Goal: Task Accomplishment & Management: Manage account settings

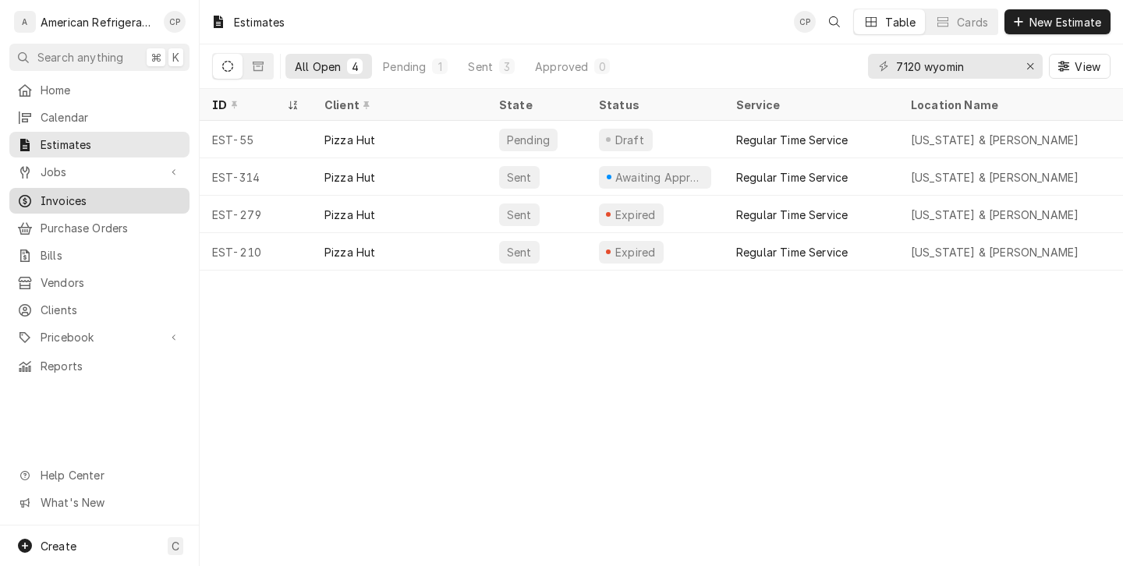
click at [75, 193] on span "Invoices" at bounding box center [111, 201] width 141 height 16
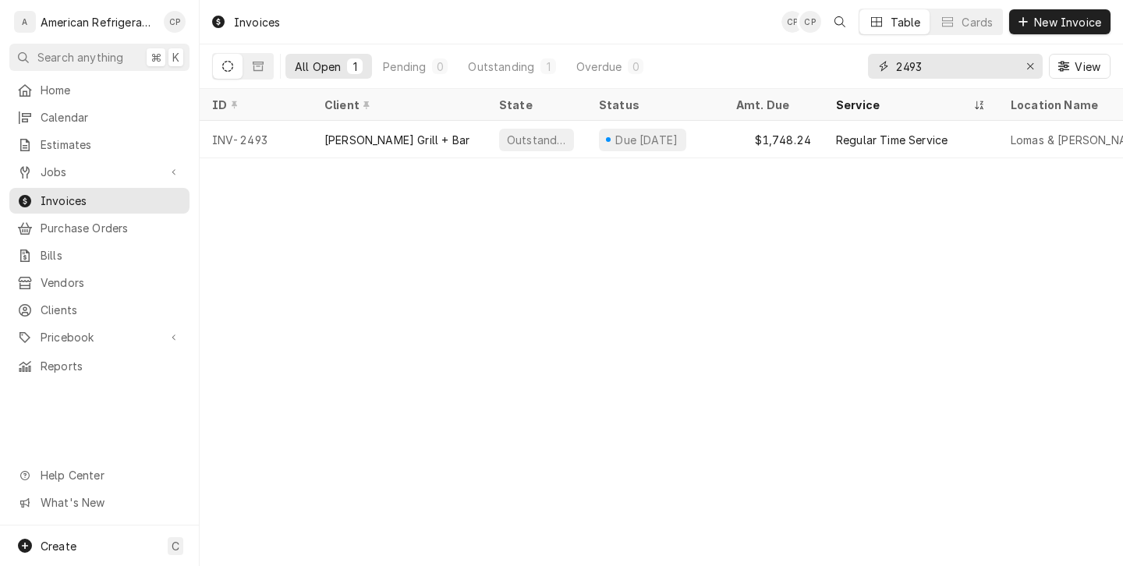
click at [911, 69] on input "2493" at bounding box center [954, 66] width 117 height 25
type input "bahama"
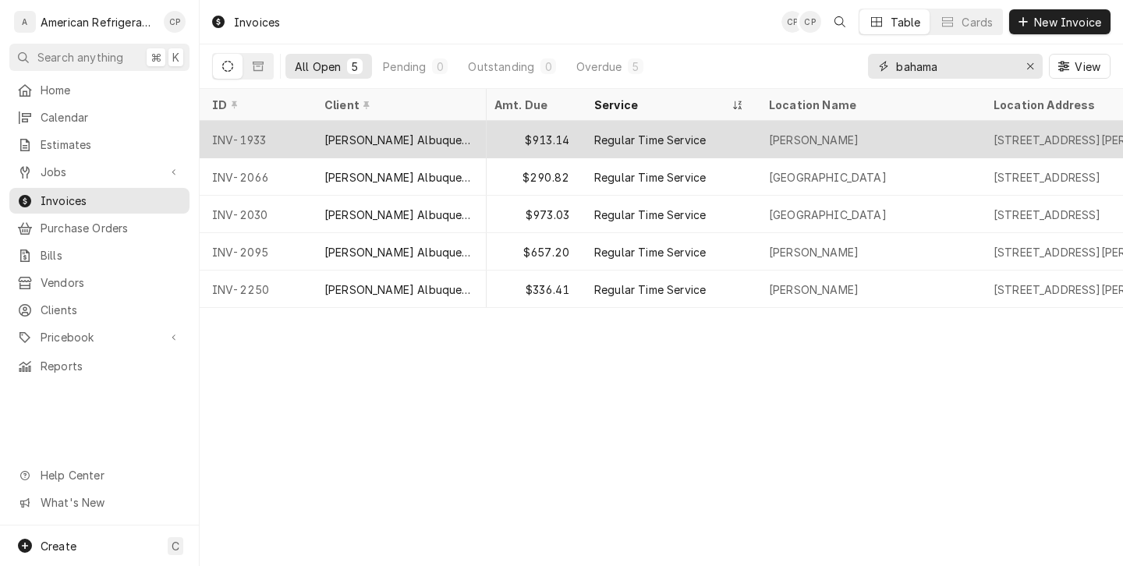
scroll to position [0, 241]
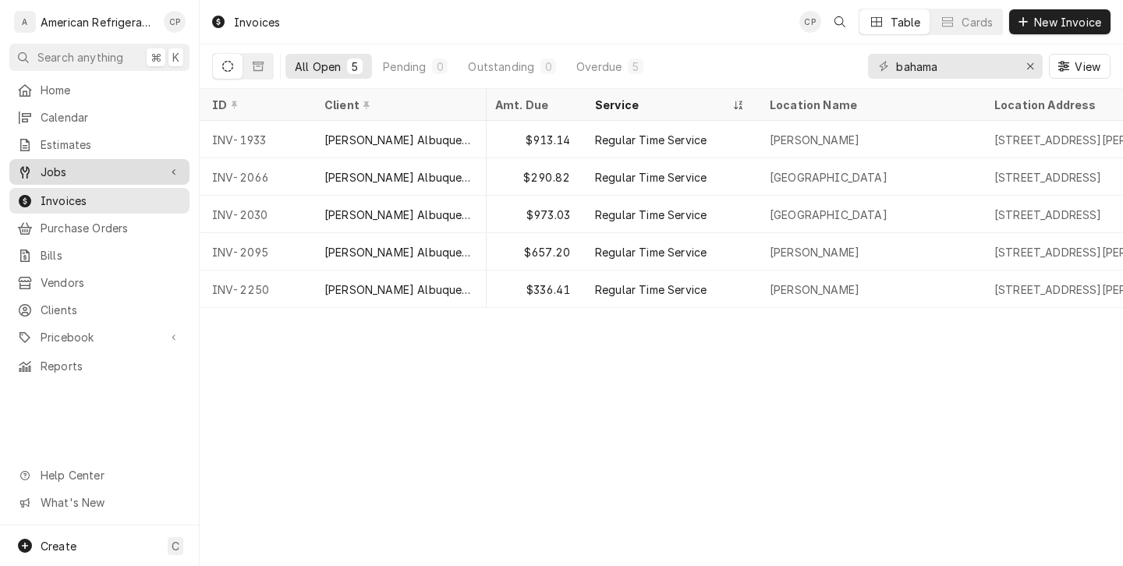
click at [129, 173] on span "Jobs" at bounding box center [100, 172] width 118 height 16
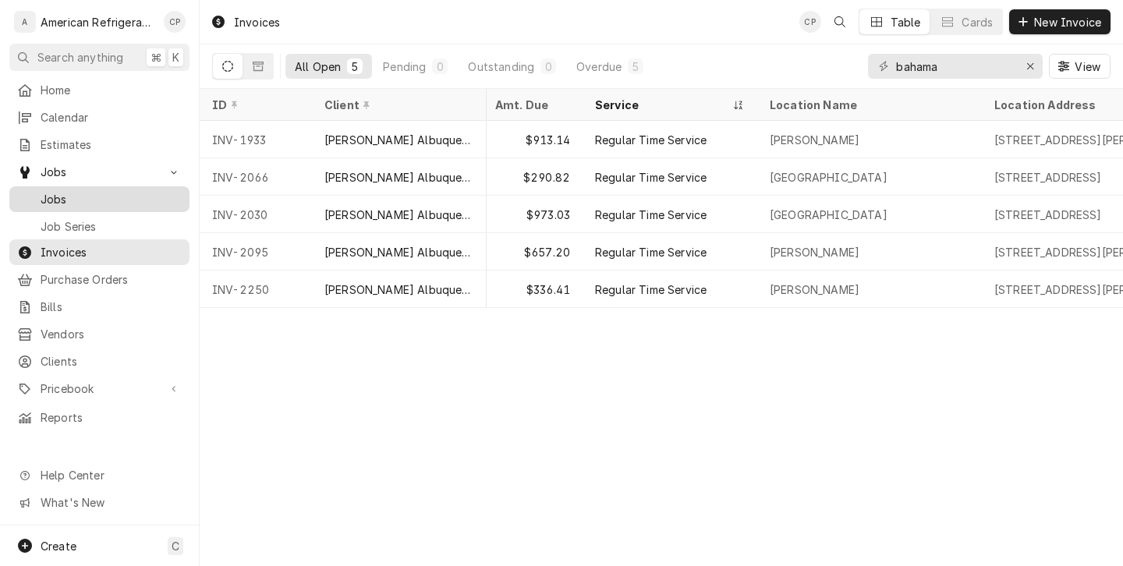
click at [125, 195] on span "Jobs" at bounding box center [111, 199] width 141 height 16
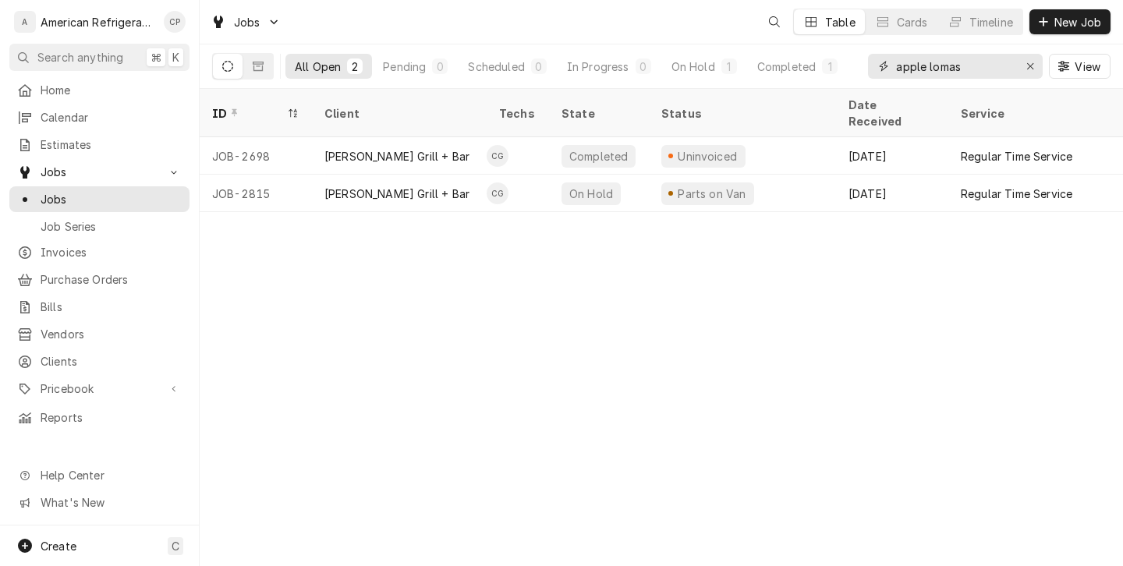
click at [908, 69] on input "apple lomas" at bounding box center [954, 66] width 117 height 25
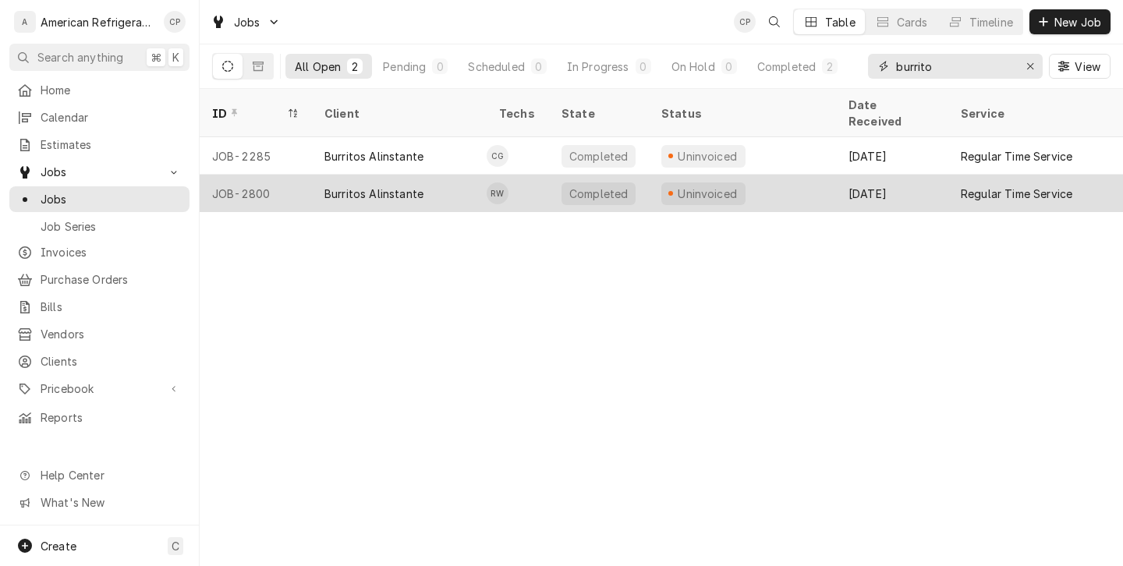
type input "burrito"
click at [474, 175] on div "Burritos Alinstante" at bounding box center [399, 193] width 175 height 37
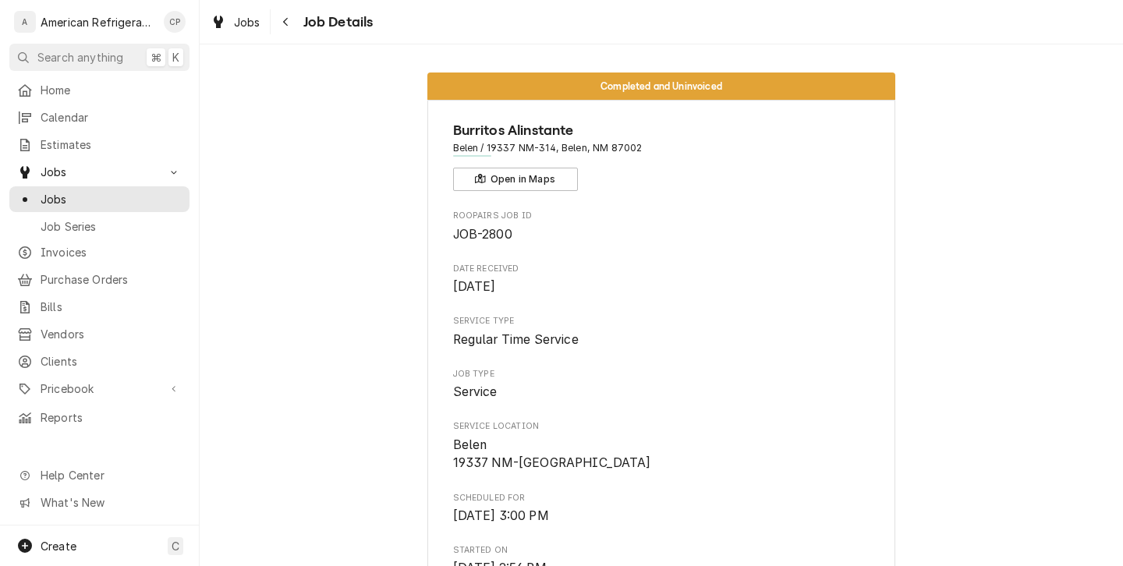
click at [292, 35] on div "Jobs Job Details" at bounding box center [661, 22] width 923 height 44
click at [288, 26] on icon "Navigate back" at bounding box center [285, 21] width 7 height 11
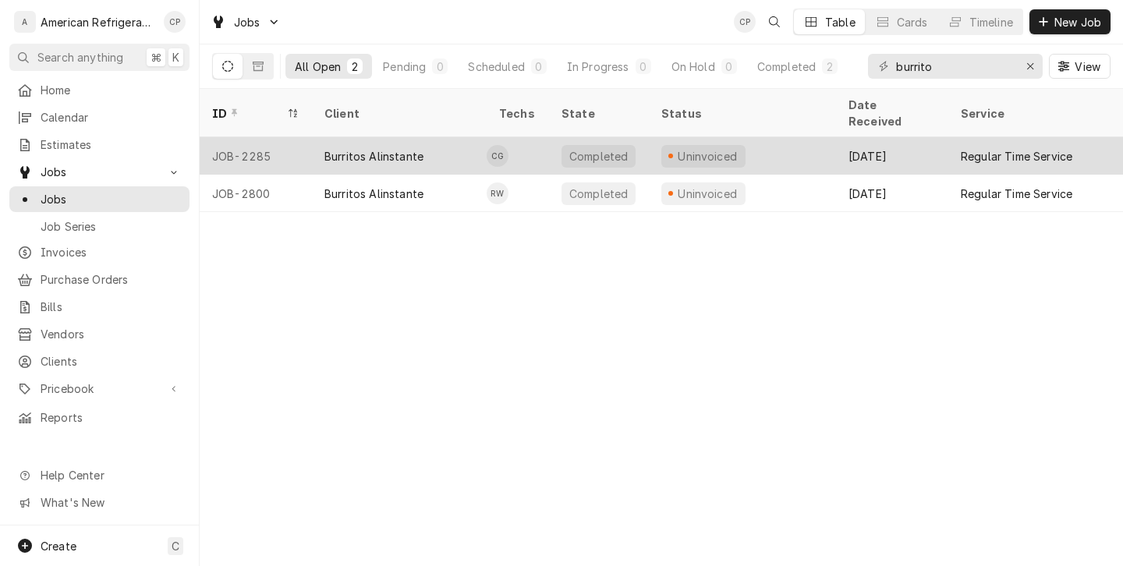
click at [391, 137] on div "Burritos Alinstante" at bounding box center [399, 155] width 175 height 37
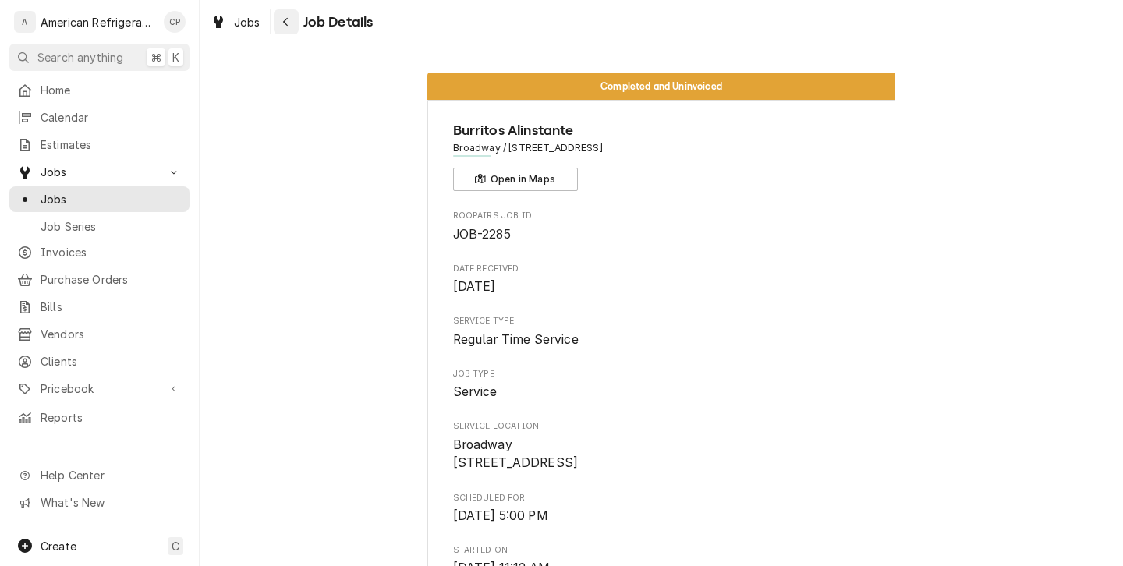
click at [285, 26] on icon "Navigate back" at bounding box center [285, 21] width 7 height 11
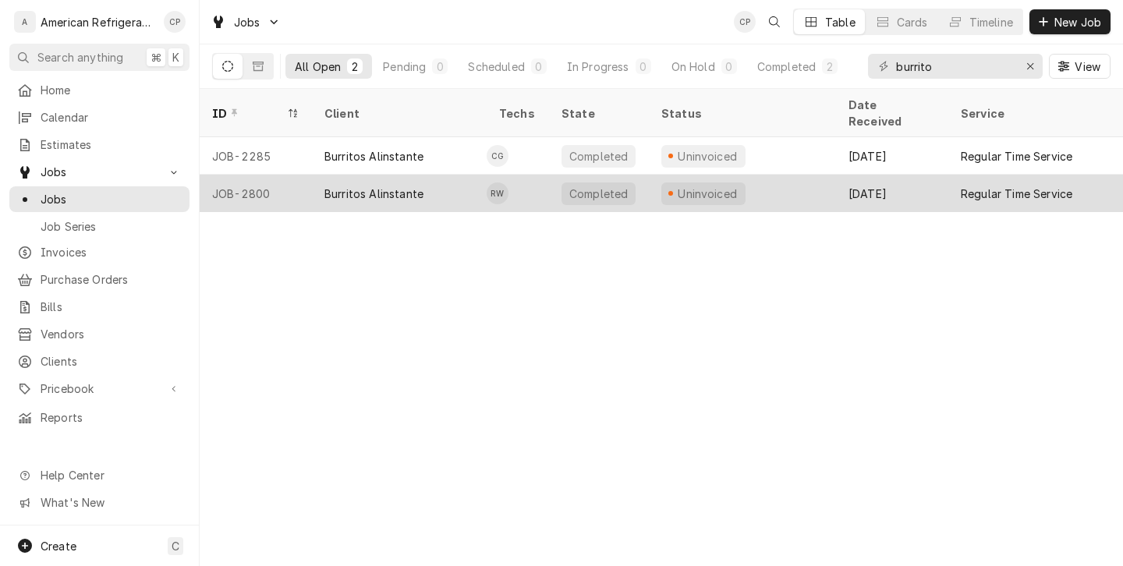
click at [338, 186] on div "Burritos Alinstante" at bounding box center [373, 194] width 99 height 16
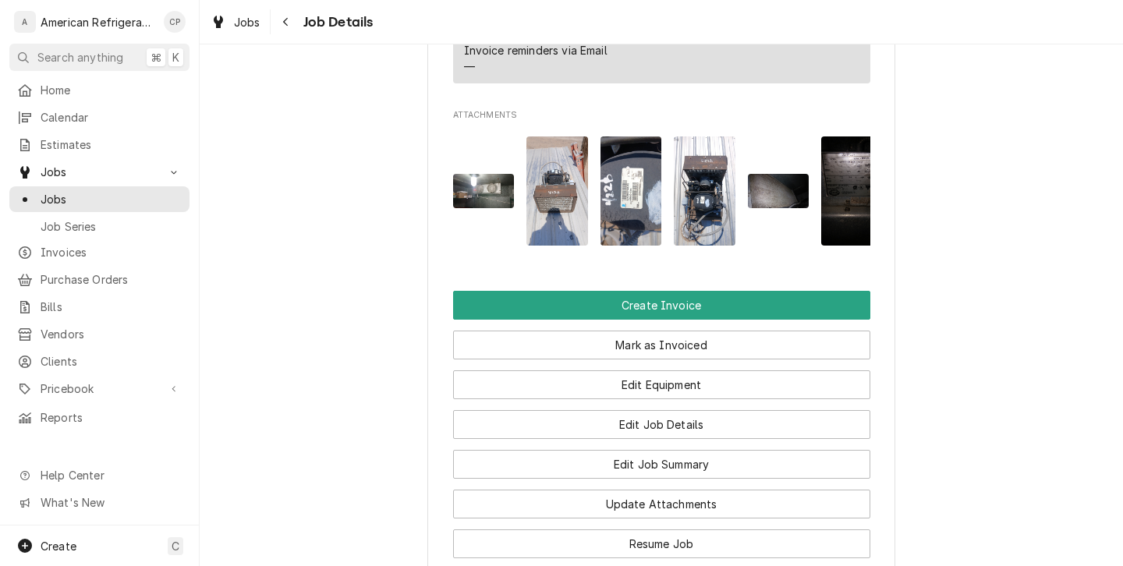
scroll to position [1107, 0]
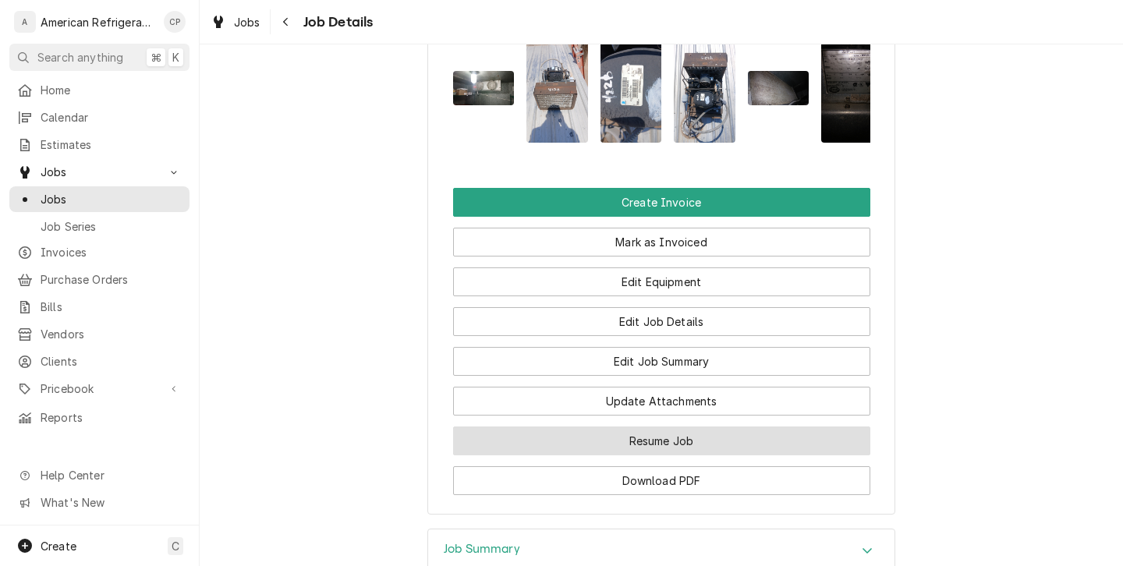
click at [564, 455] on button "Resume Job" at bounding box center [661, 440] width 417 height 29
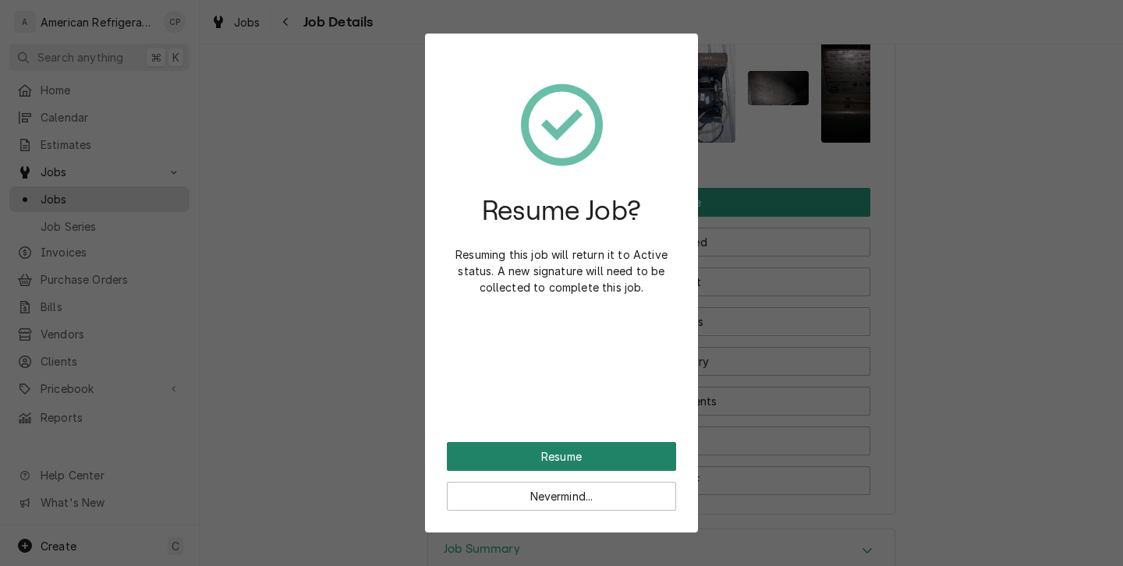
click at [543, 455] on button "Resume" at bounding box center [561, 456] width 229 height 29
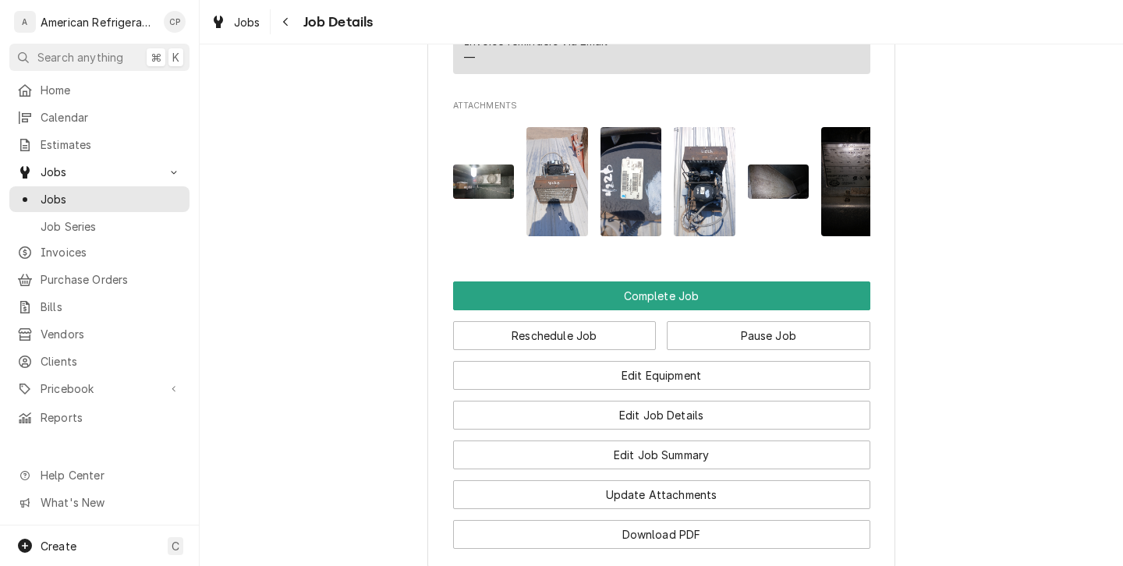
scroll to position [1207, 0]
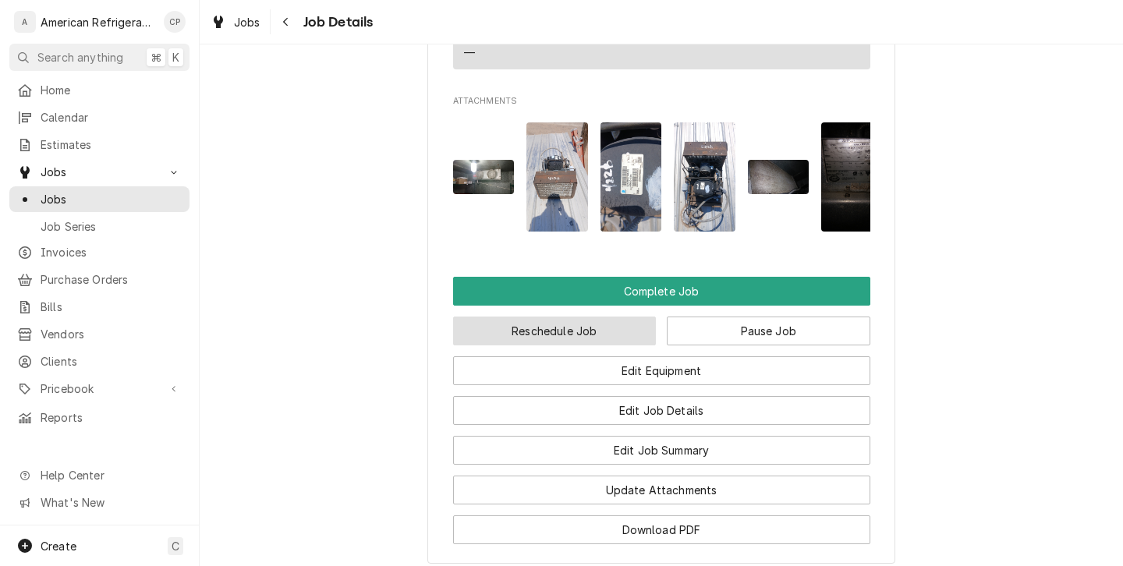
click at [509, 345] on button "Reschedule Job" at bounding box center [554, 331] width 203 height 29
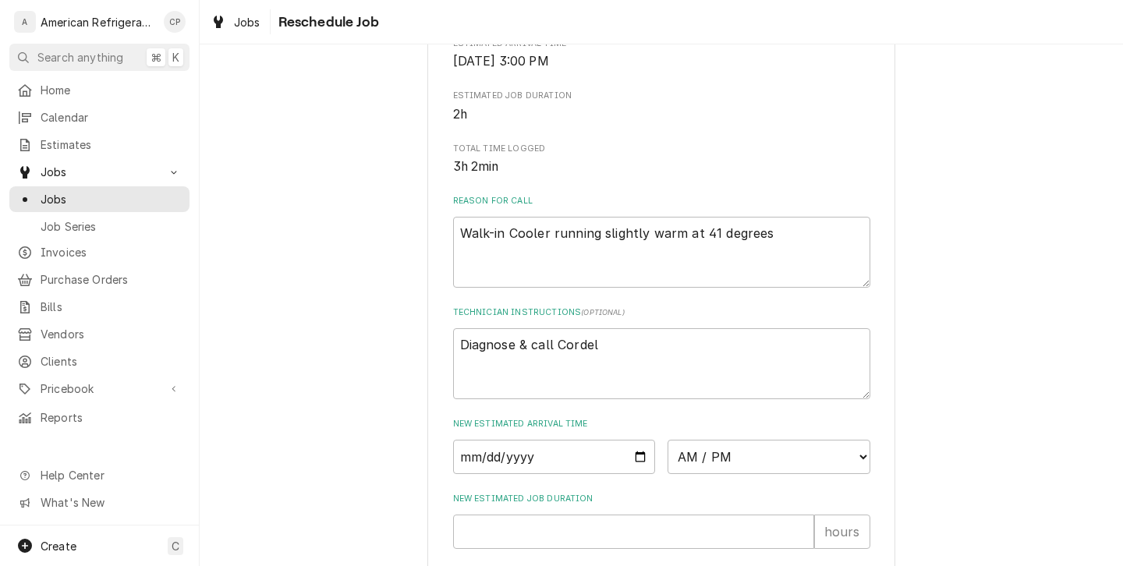
scroll to position [560, 0]
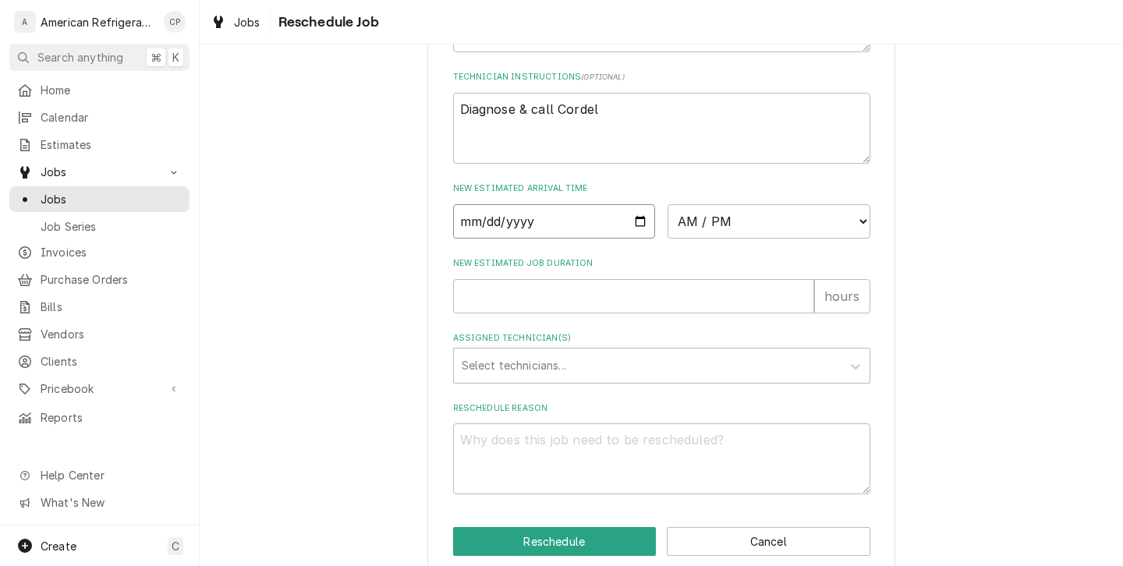
click at [638, 232] on input "Date" at bounding box center [554, 221] width 203 height 34
type textarea "x"
type input "[DATE]"
click at [692, 239] on select "AM / PM 6:00 AM 6:15 AM 6:30 AM 6:45 AM 7:00 AM 7:15 AM 7:30 AM 7:45 AM 8:00 AM…" at bounding box center [768, 221] width 203 height 34
select select "12:00:00"
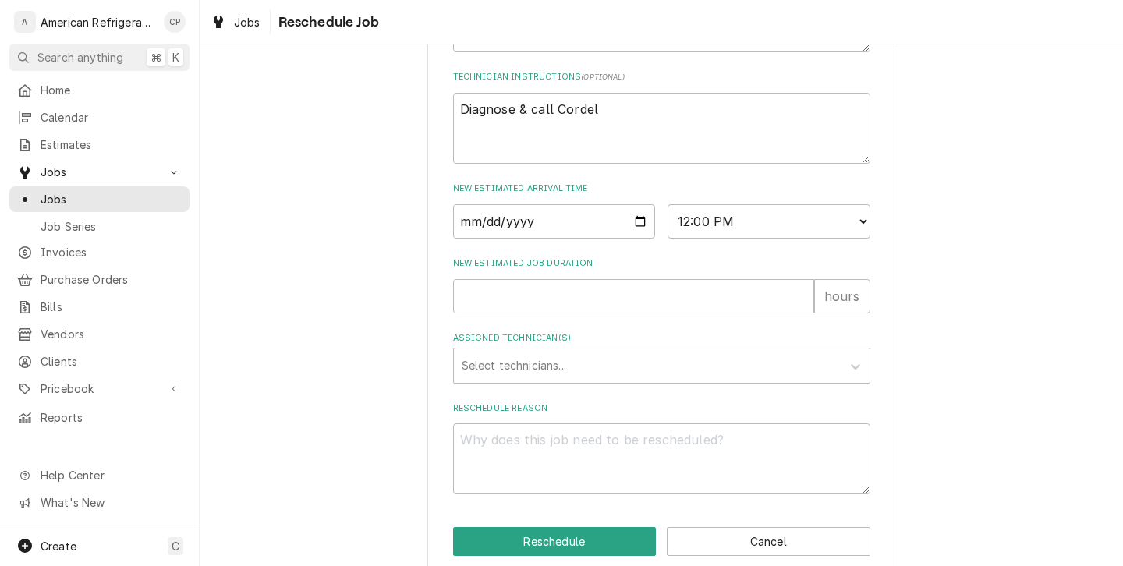
click at [571, 332] on div "Please provide some additional details to reschedule this job. Roopairs Job ID …" at bounding box center [661, 15] width 417 height 960
click at [565, 313] on input "New Estimated Job Duration" at bounding box center [633, 296] width 361 height 34
type textarea "x"
type input "1"
click at [585, 374] on div "Assigned Technician(s)" at bounding box center [648, 366] width 372 height 28
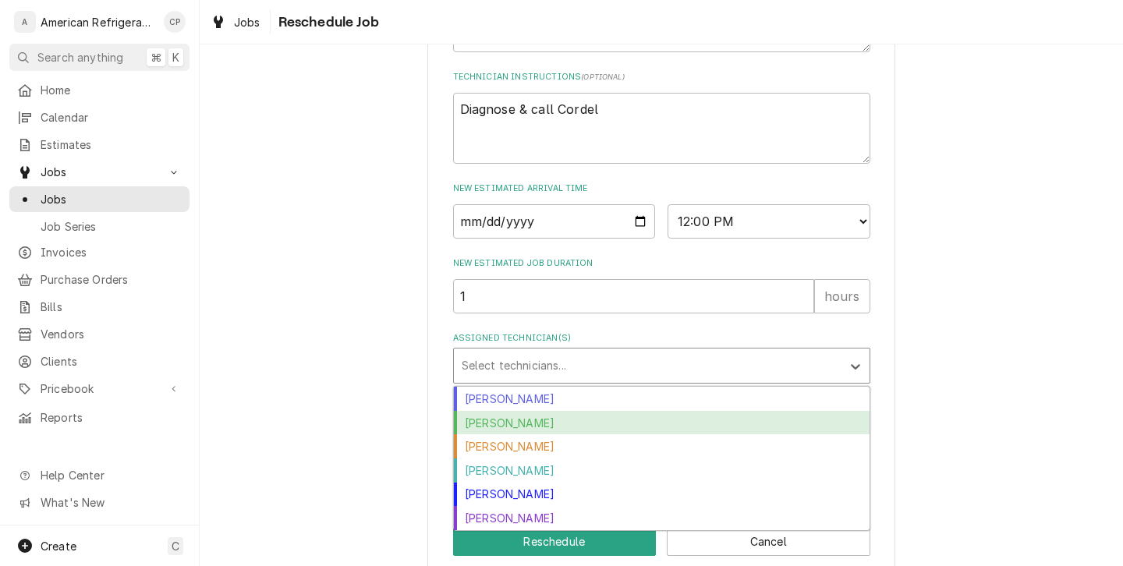
click at [561, 435] on div "[PERSON_NAME]" at bounding box center [662, 423] width 416 height 24
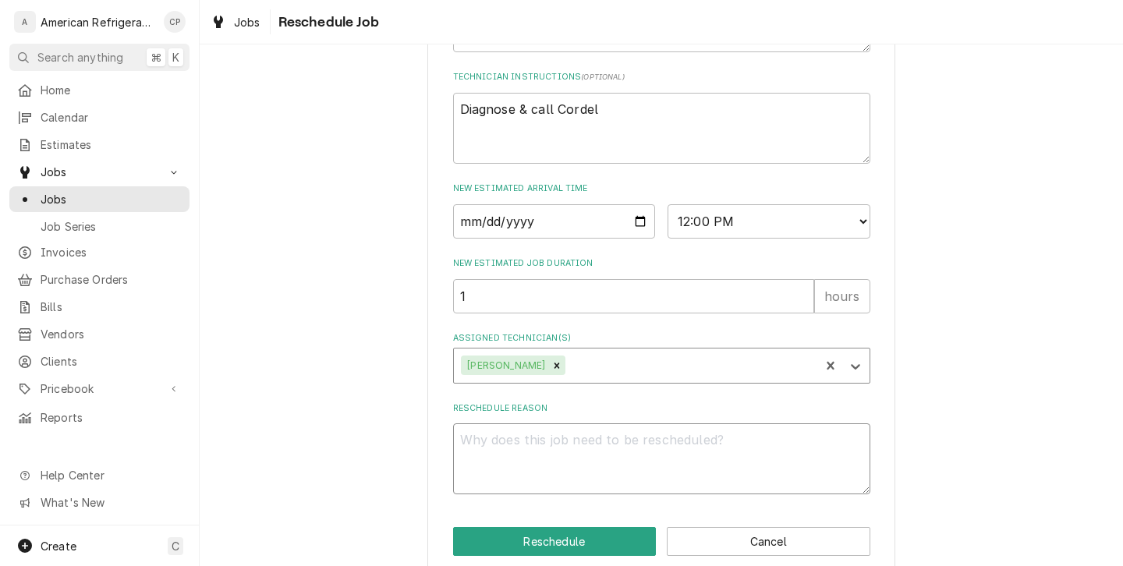
click at [546, 478] on textarea "Reschedule Reason" at bounding box center [661, 458] width 417 height 71
type textarea "x"
type textarea "b"
type textarea "x"
type textarea "bo"
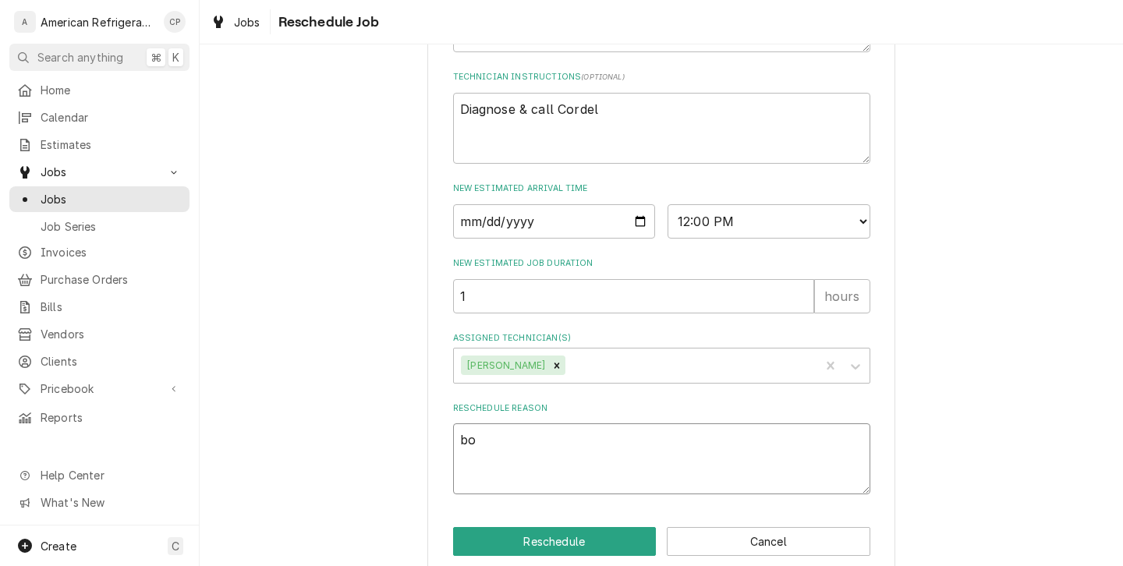
type textarea "x"
type textarea "box"
type textarea "x"
type textarea "box"
type textarea "x"
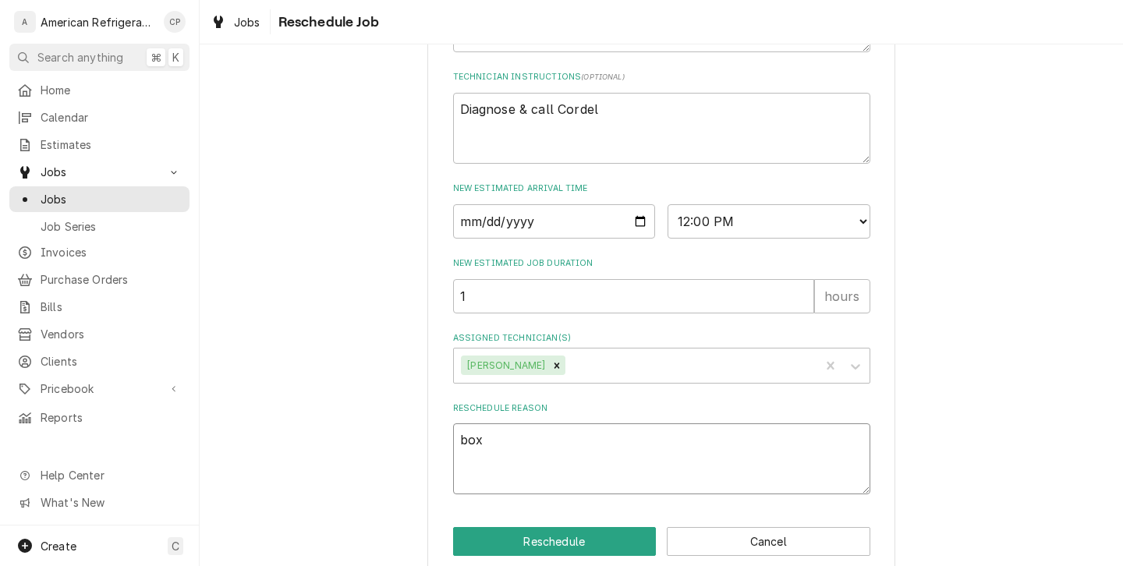
type textarea "box i"
type textarea "x"
type textarea "box is"
type textarea "x"
type textarea "box is"
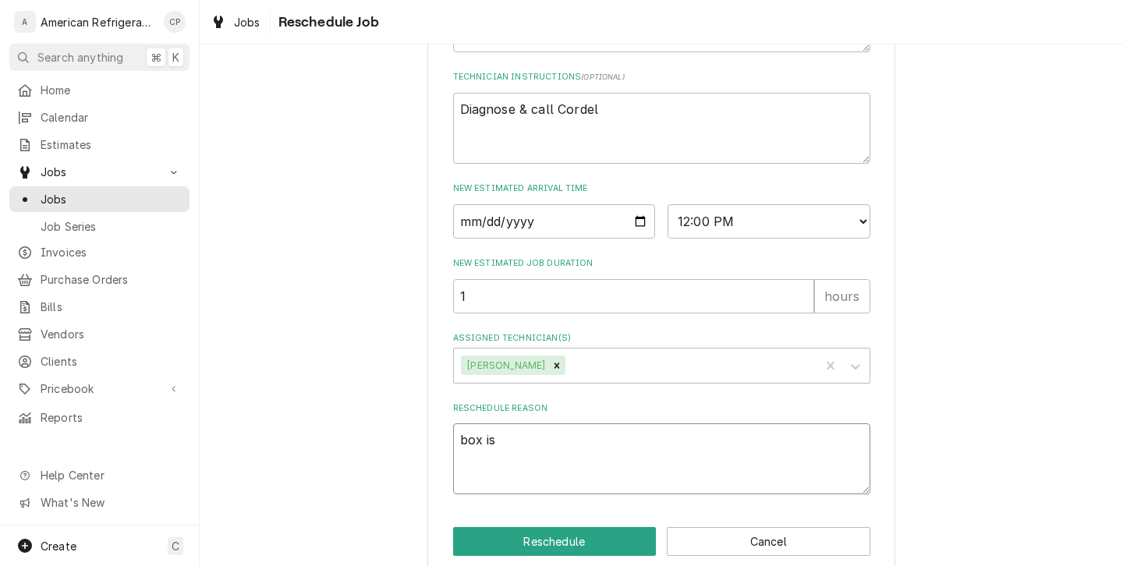
type textarea "x"
type textarea "box is @"
type textarea "x"
type textarea "box is @"
type textarea "x"
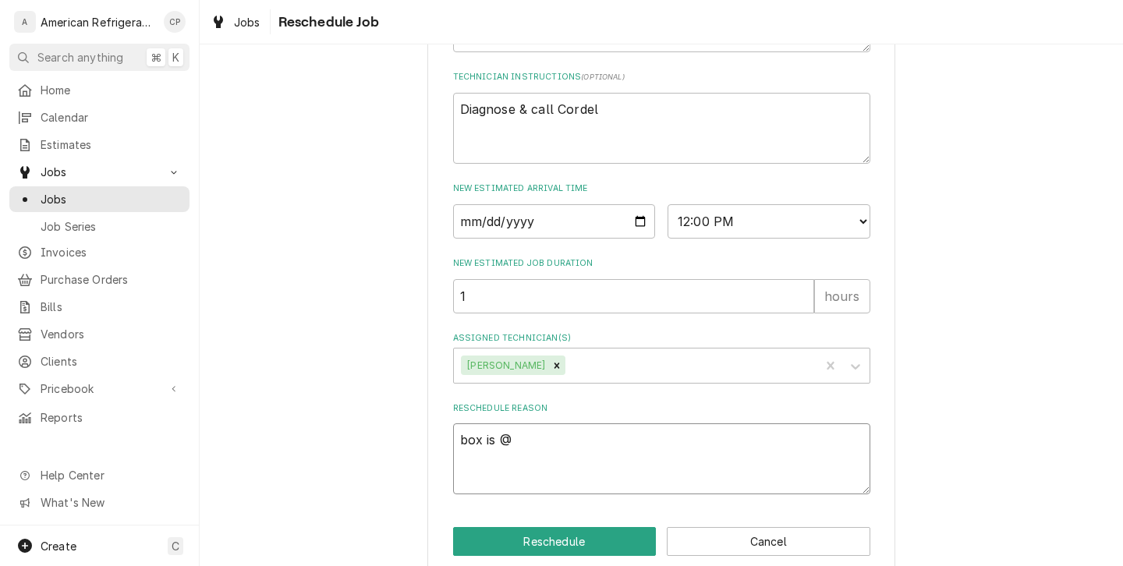
type textarea "box is @ 4"
type textarea "x"
type textarea "box is @ 40"
type textarea "x"
type textarea "box is @ 40"
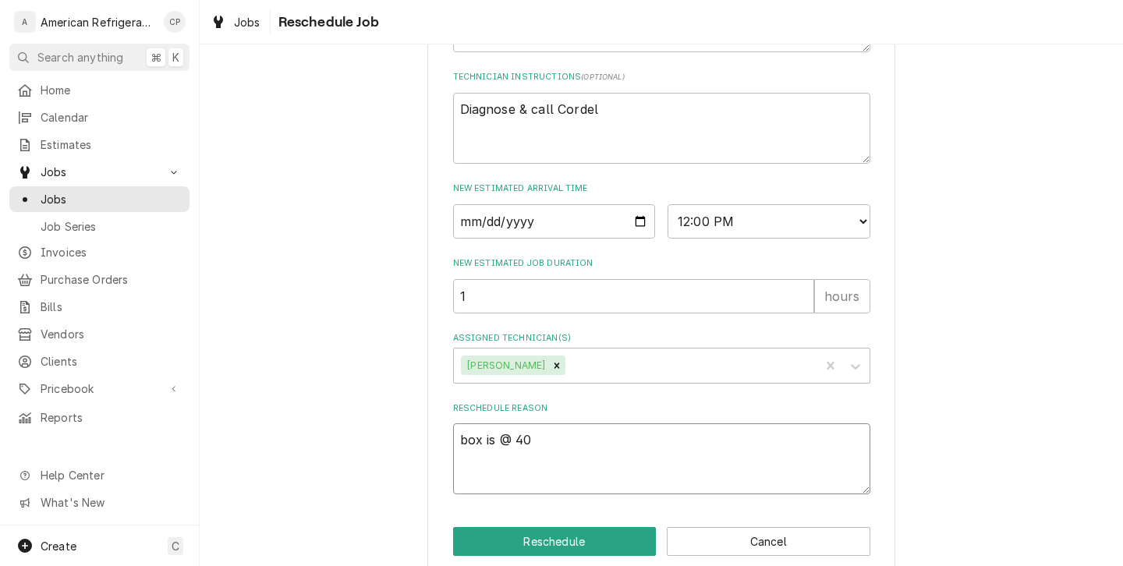
type textarea "x"
type textarea "box is @ 40 p"
type textarea "x"
type textarea "box is @ 40 pe"
type textarea "x"
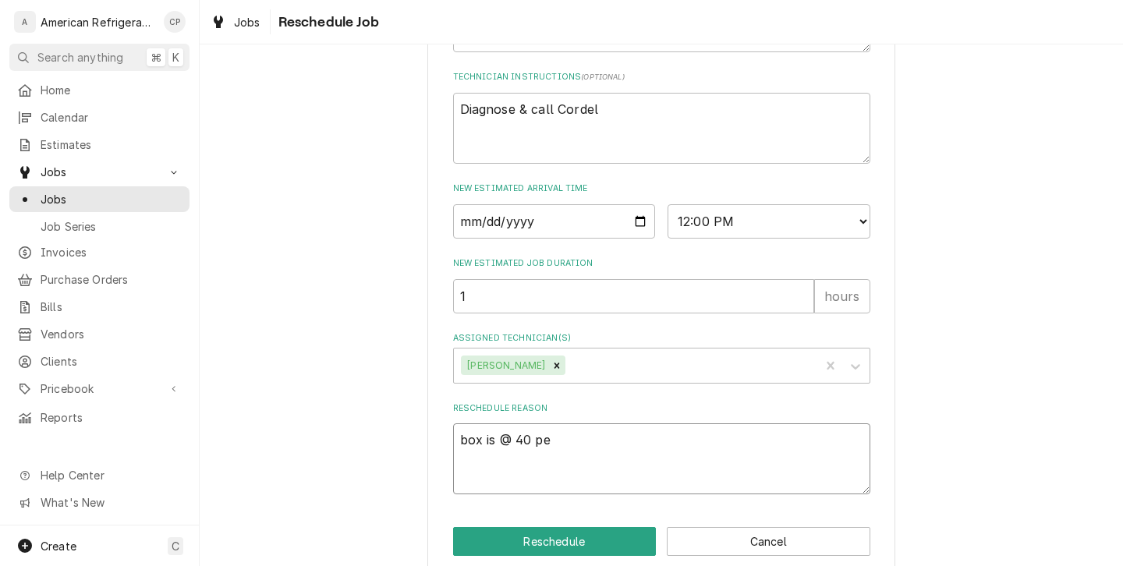
type textarea "box is @ 40 per"
type textarea "x"
type textarea "box is @ 40 per"
type textarea "x"
type textarea "box is @ 40 per R"
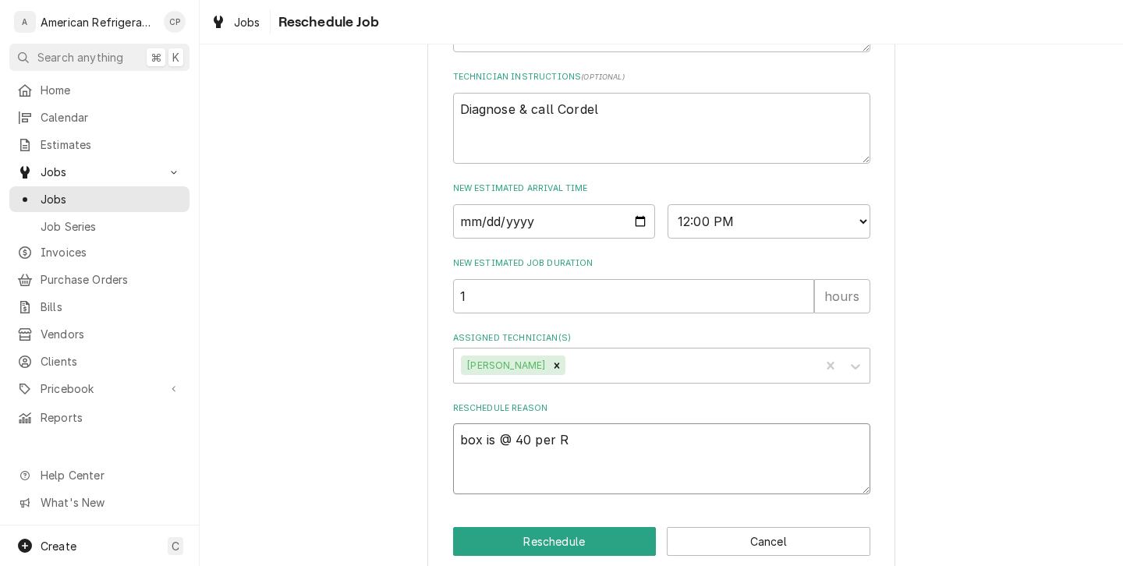
type textarea "x"
type textarea "box is @ 40 per Ri"
type textarea "x"
type textarea "box is @ 40 per Rit"
type textarea "x"
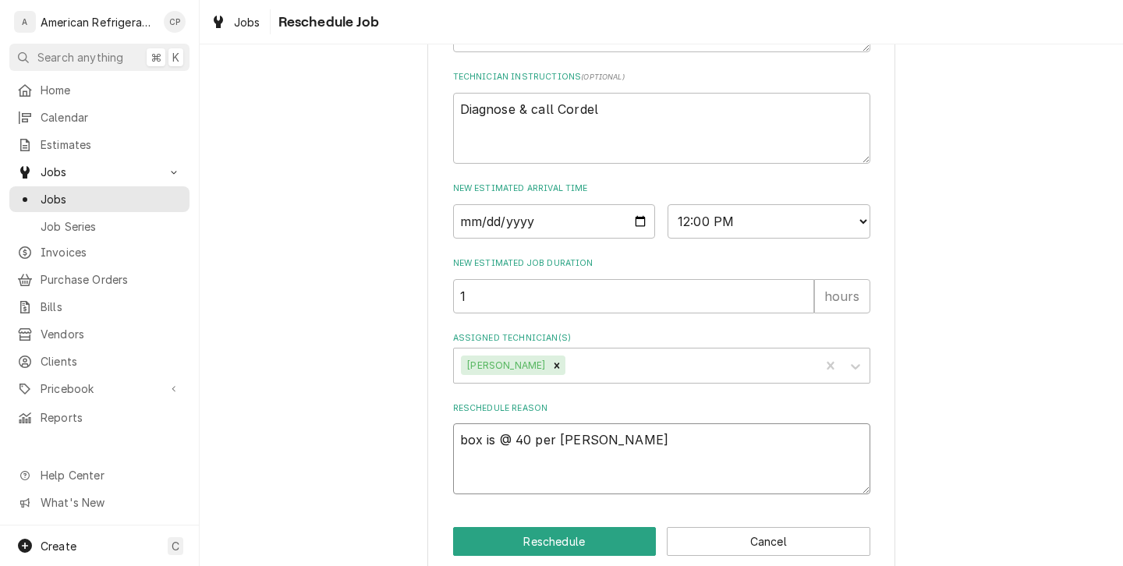
scroll to position [603, 0]
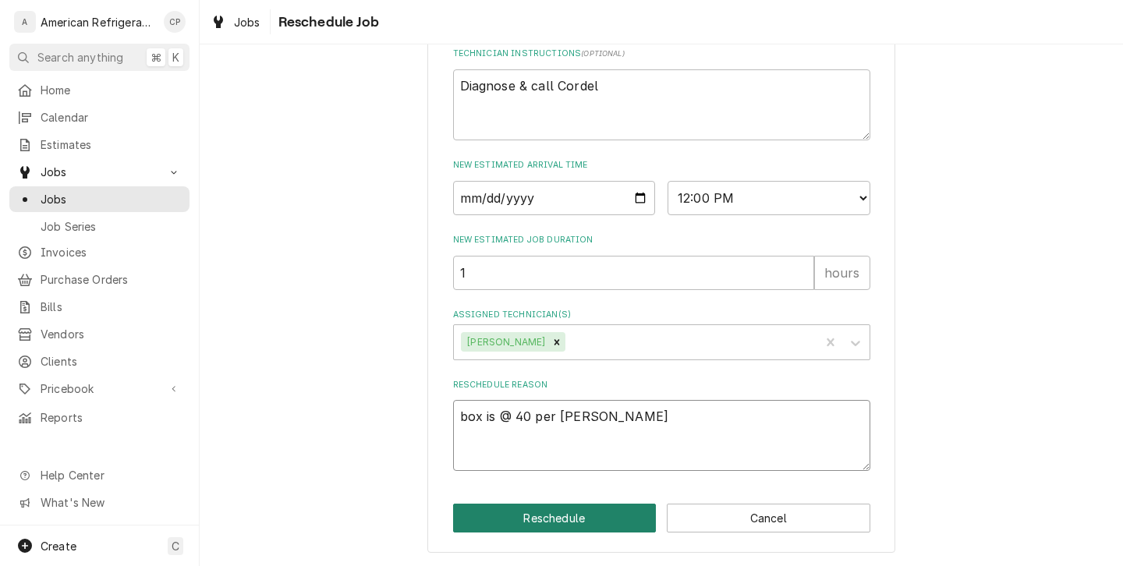
type textarea "box is @ 40 per Rita"
click at [603, 513] on button "Reschedule" at bounding box center [554, 518] width 203 height 29
type textarea "x"
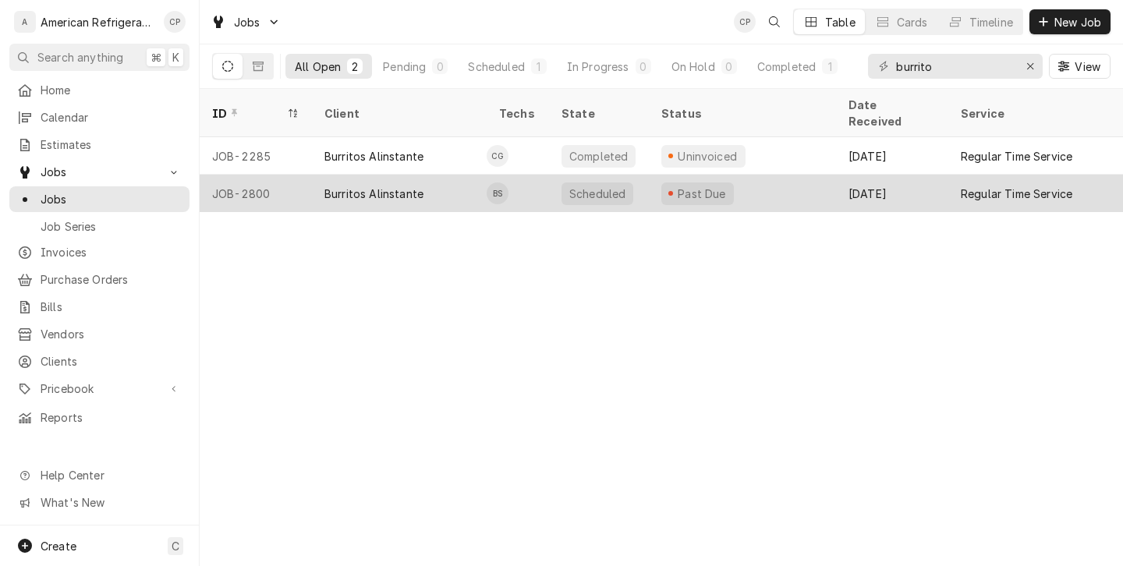
click at [410, 182] on div "Burritos Alinstante" at bounding box center [399, 193] width 175 height 37
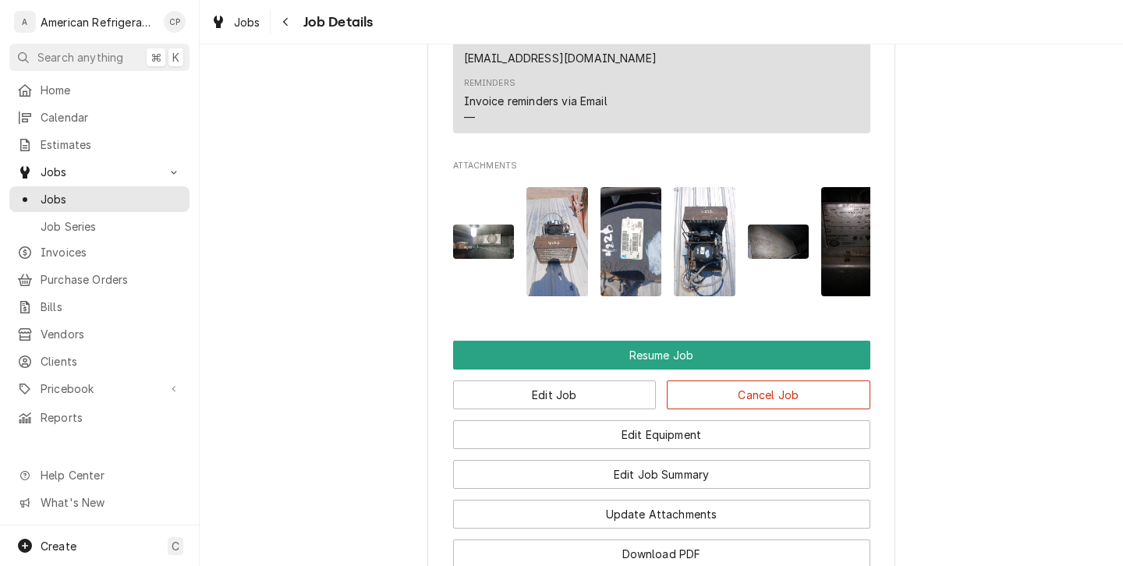
scroll to position [1476, 0]
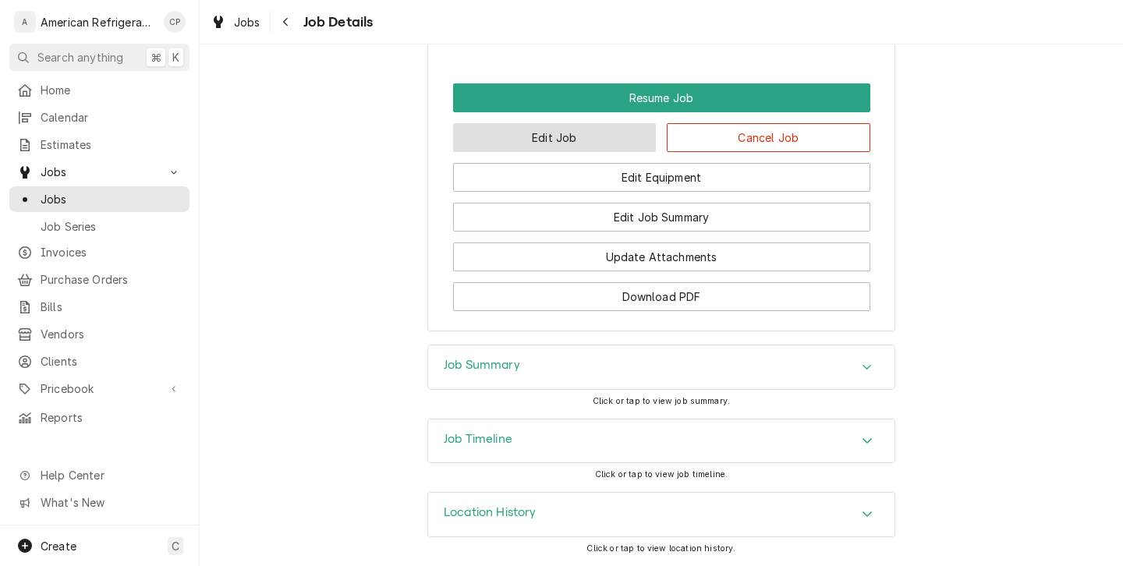
click at [532, 148] on button "Edit Job" at bounding box center [554, 137] width 203 height 29
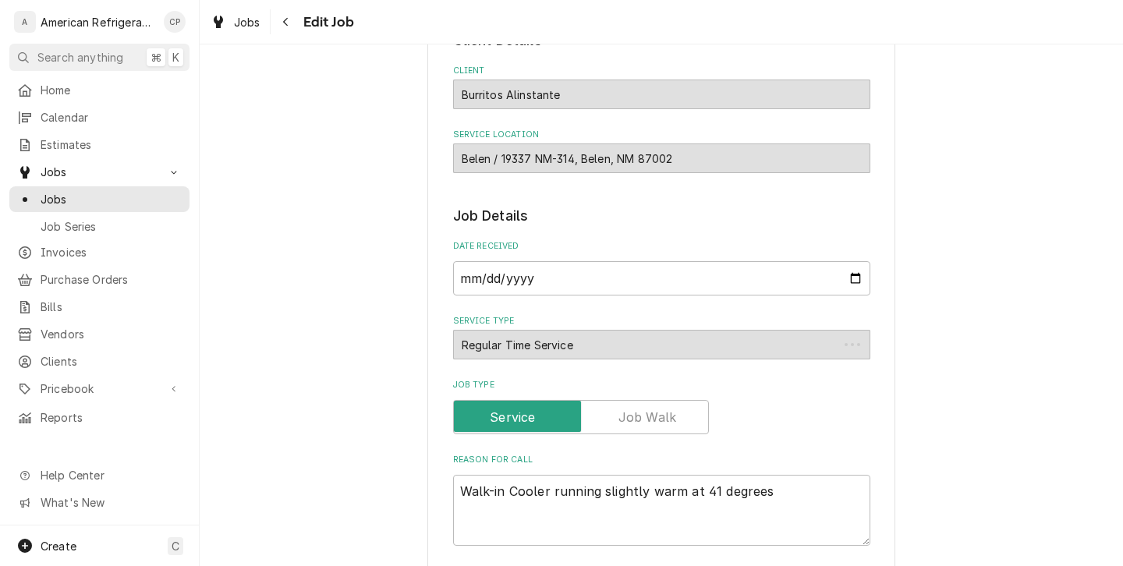
type textarea "x"
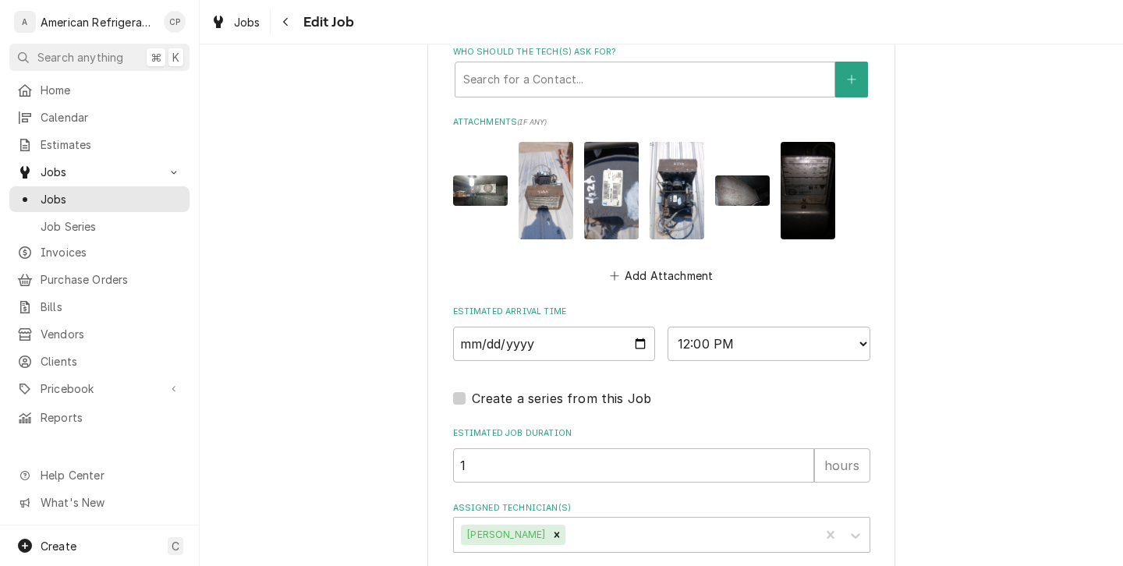
scroll to position [1093, 0]
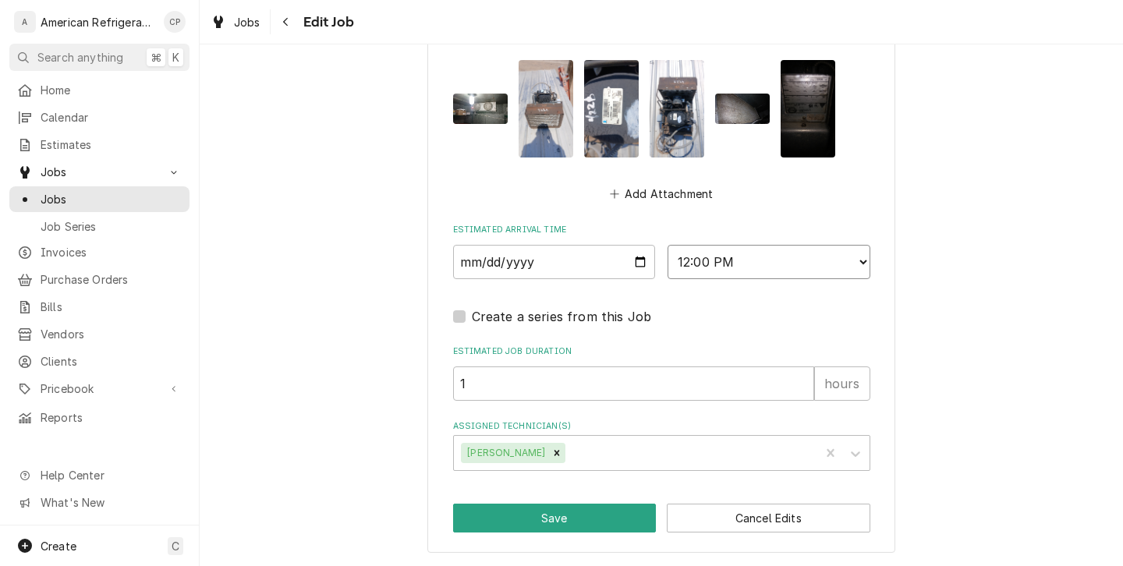
click at [715, 259] on select "AM / PM 6:00 AM 6:15 AM 6:30 AM 6:45 AM 7:00 AM 7:15 AM 7:30 AM 7:45 AM 8:00 AM…" at bounding box center [768, 262] width 203 height 34
select select "13:00:00"
click at [578, 513] on button "Save" at bounding box center [554, 518] width 203 height 29
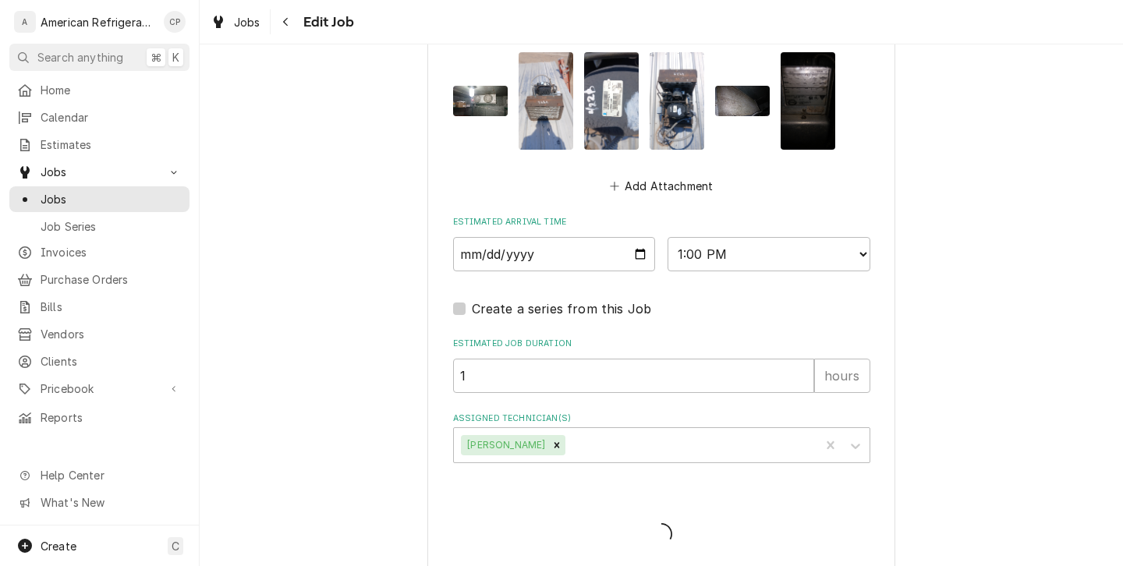
type textarea "x"
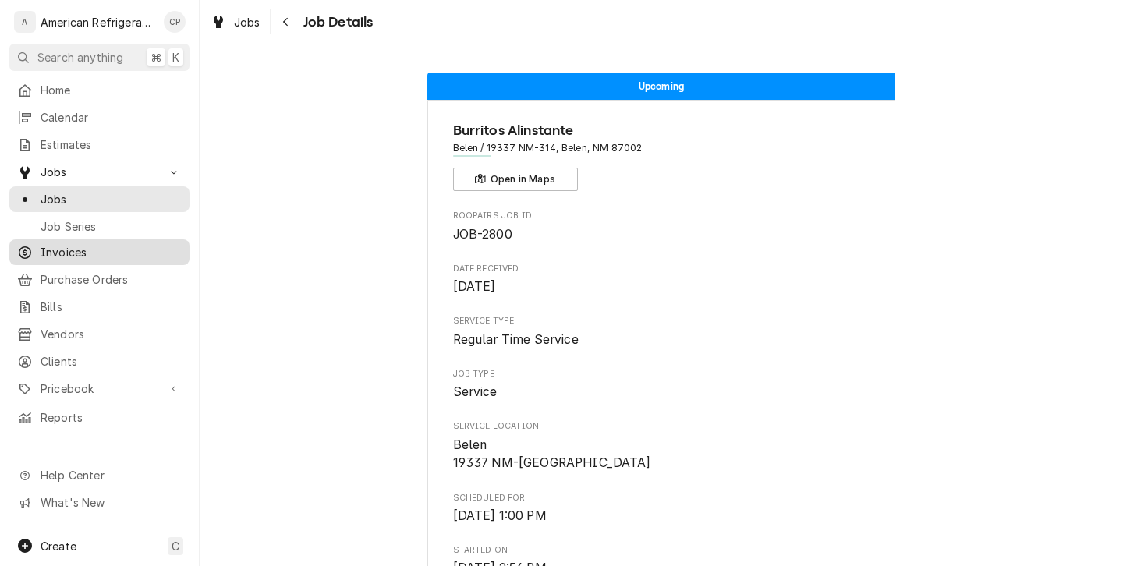
click at [130, 246] on span "Invoices" at bounding box center [111, 252] width 141 height 16
